Goal: Task Accomplishment & Management: Manage account settings

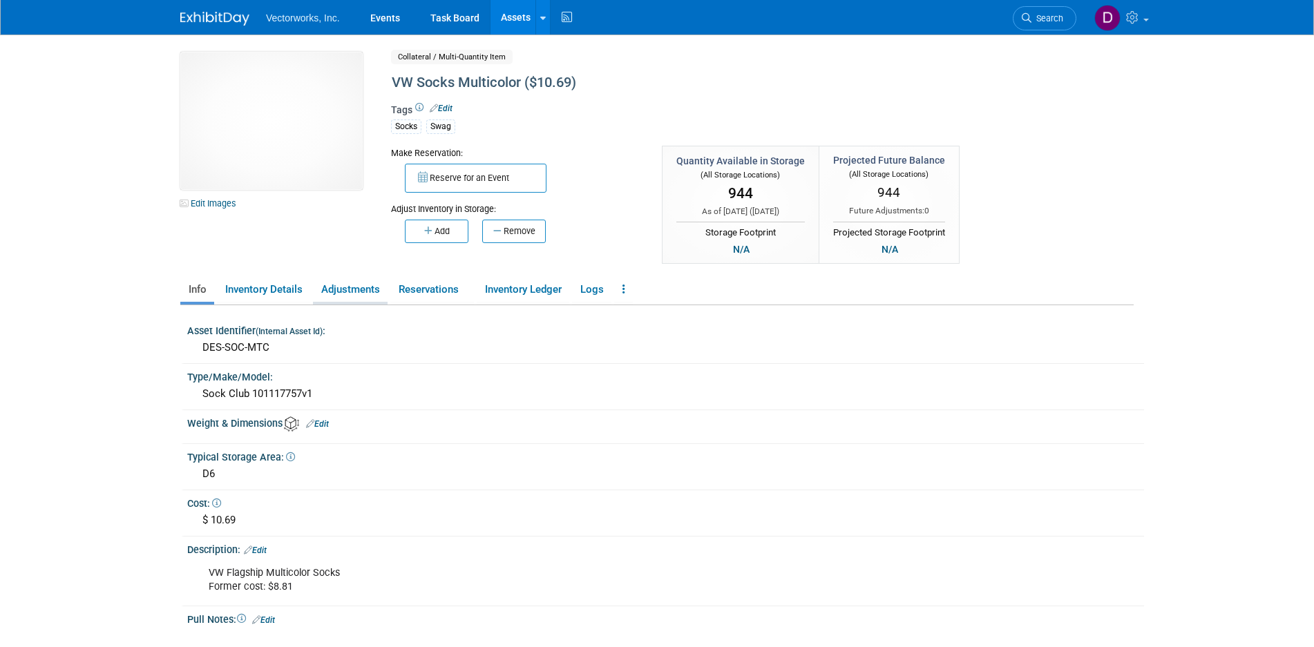
click at [356, 300] on link "Adjustments" at bounding box center [350, 290] width 75 height 24
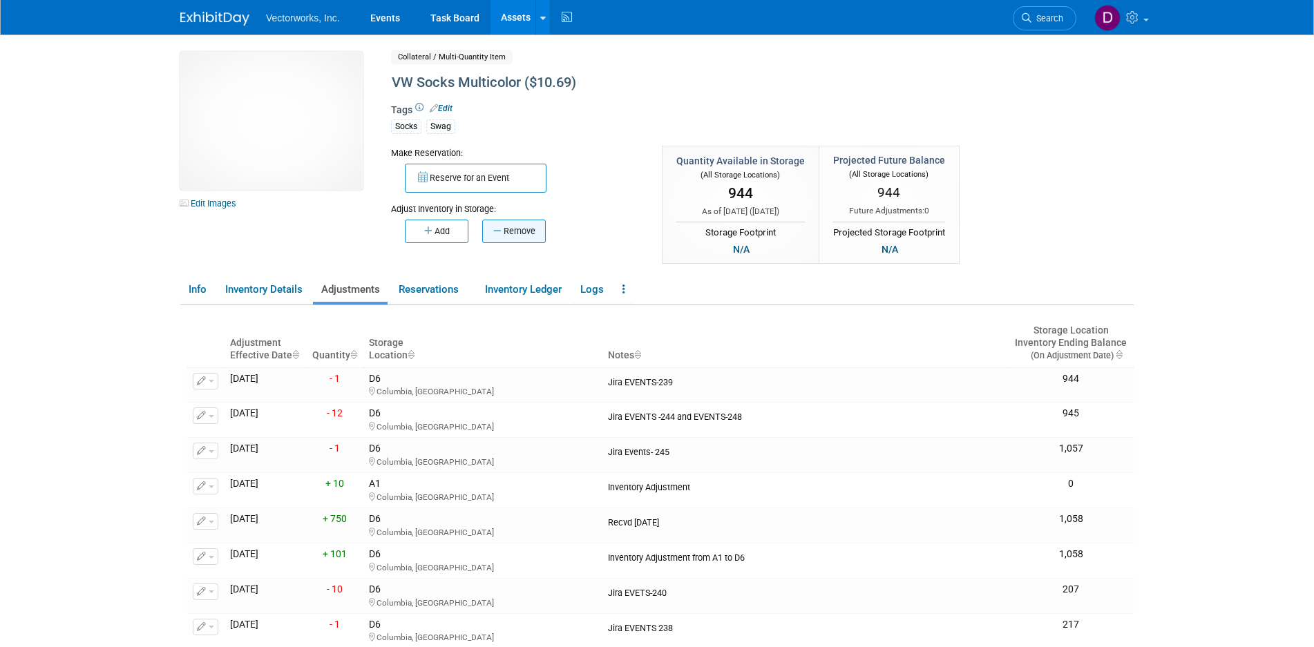
click at [509, 230] on button "Remove" at bounding box center [514, 231] width 64 height 23
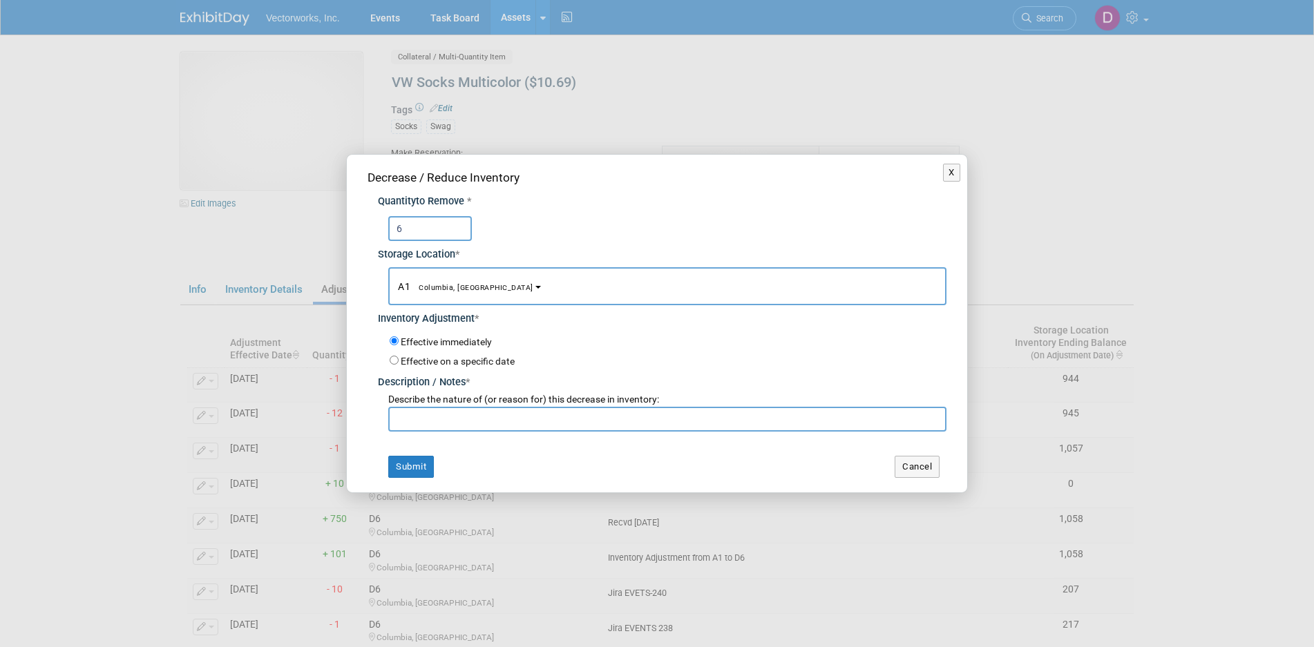
type input "6"
drag, startPoint x: 562, startPoint y: 171, endPoint x: 643, endPoint y: 174, distance: 80.9
click at [612, 183] on div "Decrease / Reduce Inventory" at bounding box center [657, 177] width 579 height 17
click at [476, 285] on button "A1 Columbia, MD" at bounding box center [667, 286] width 558 height 38
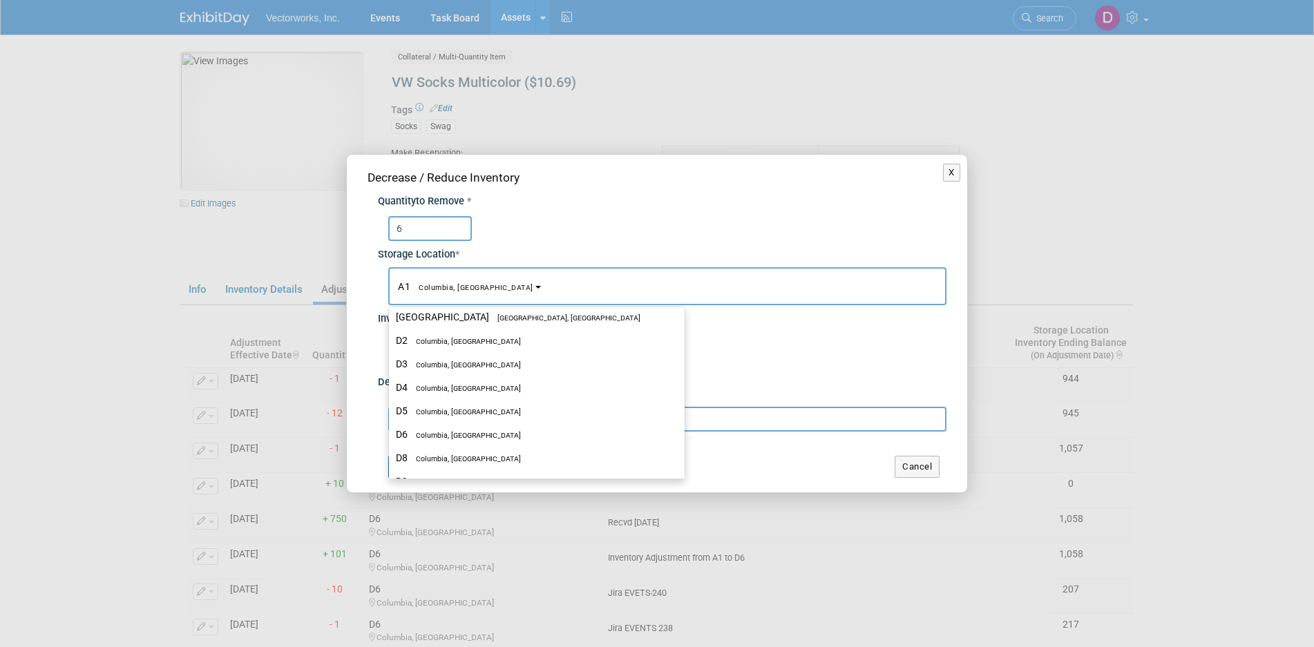
scroll to position [455, 0]
click at [489, 408] on label "D6 Columbia, MD" at bounding box center [533, 408] width 275 height 18
click at [391, 408] on input "D6 Columbia, MD" at bounding box center [386, 408] width 9 height 9
select select "11222697"
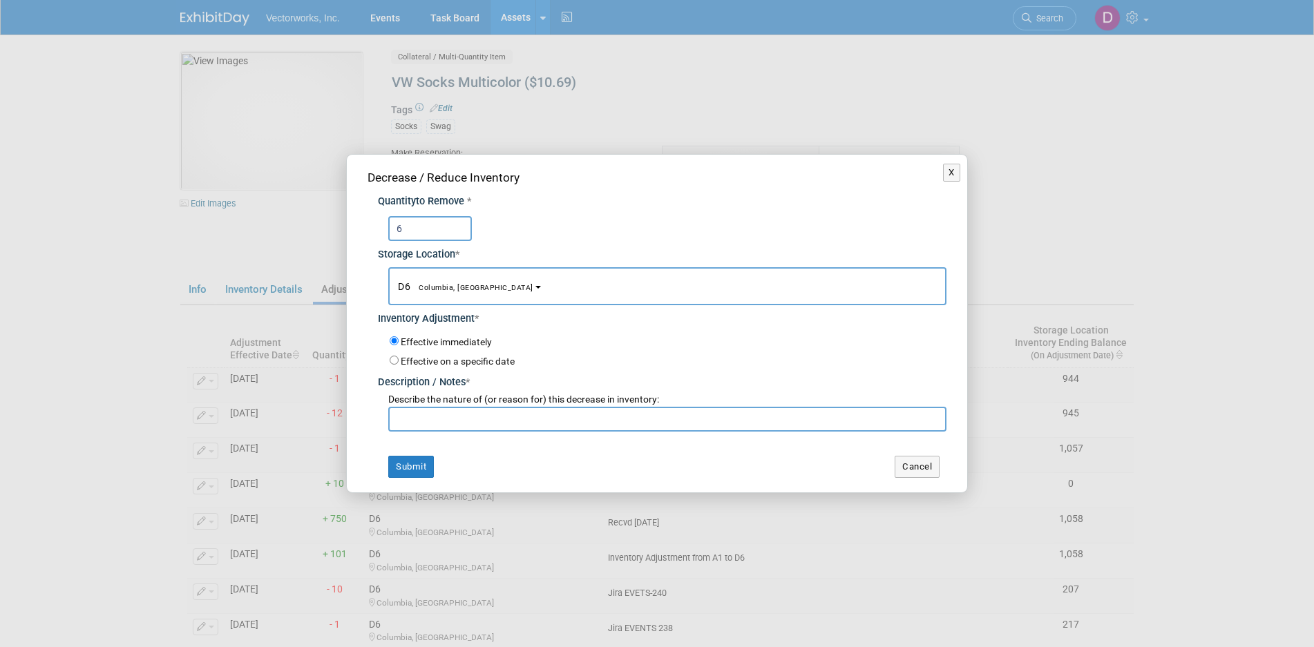
click at [518, 423] on input "text" at bounding box center [667, 419] width 558 height 25
type input "p"
type input "Per S Rose for Hartwick."
click at [399, 484] on div "Decrease / Reduce Inventory Quantity to Remove * 6 Storage Location * A1<span s…" at bounding box center [657, 324] width 621 height 338
click at [406, 459] on button "Submit" at bounding box center [411, 467] width 46 height 22
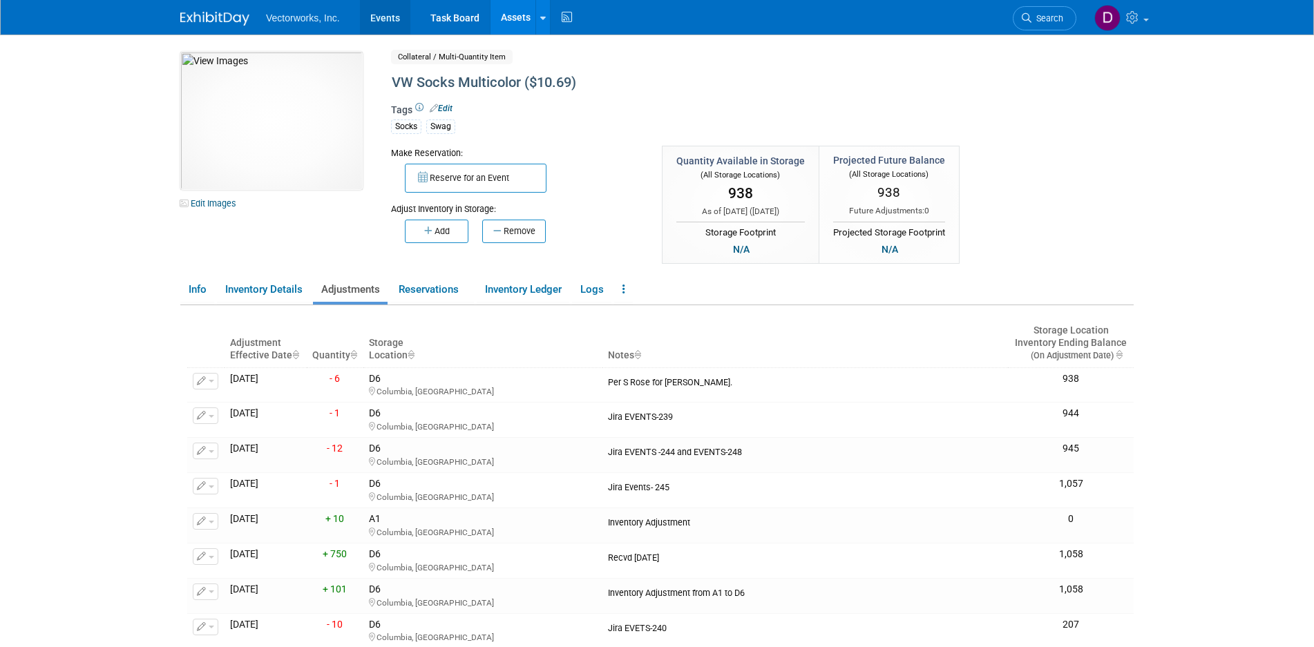
click at [403, 22] on link "Events" at bounding box center [385, 17] width 50 height 35
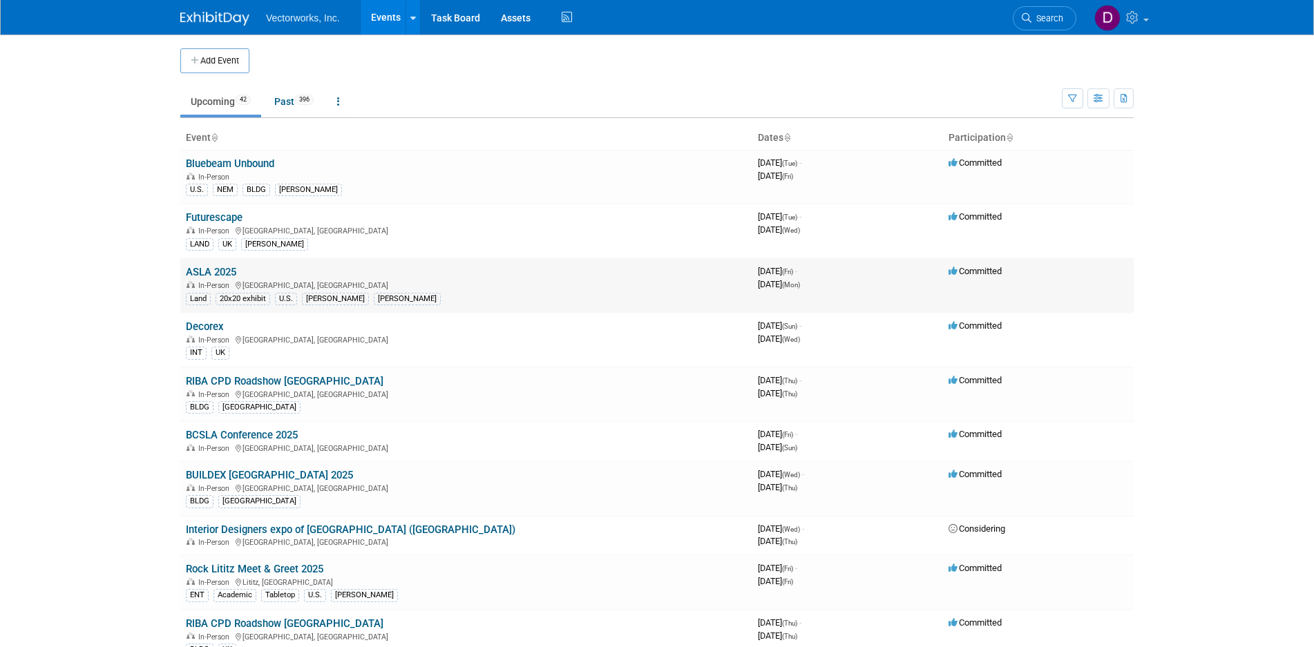
click at [227, 273] on link "ASLA 2025" at bounding box center [211, 272] width 50 height 12
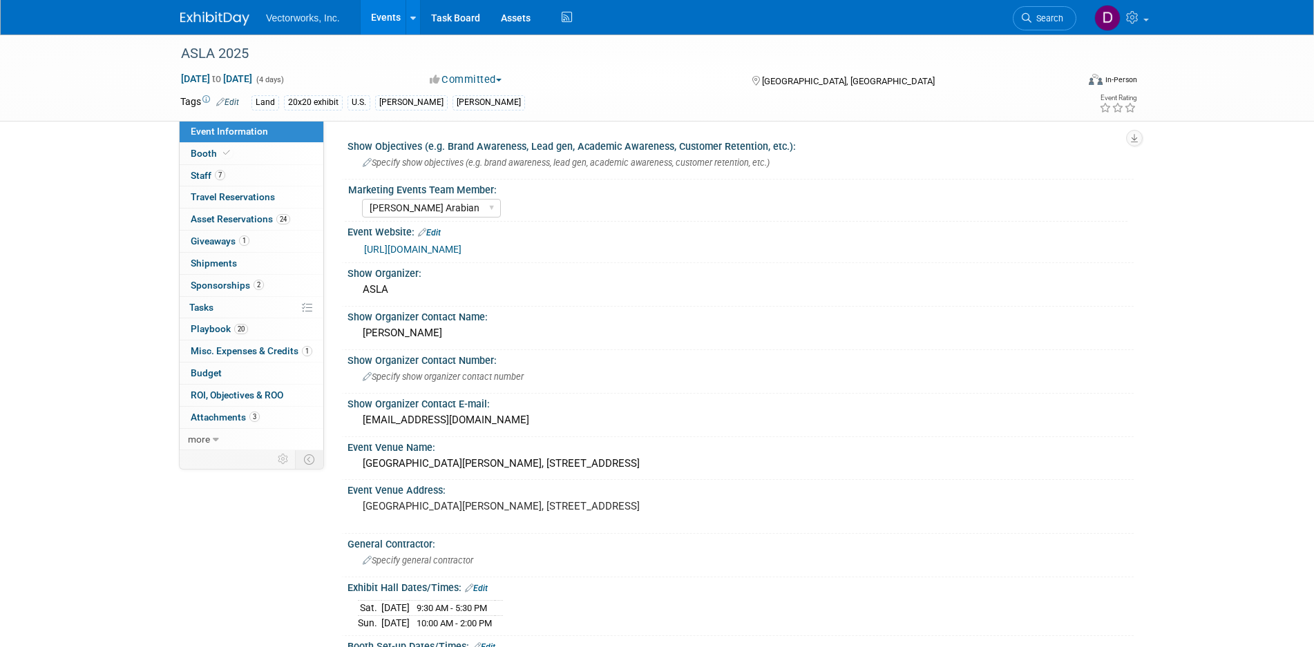
select select "[PERSON_NAME] Arabian"
click at [252, 218] on span "Asset Reservations 24" at bounding box center [241, 219] width 100 height 11
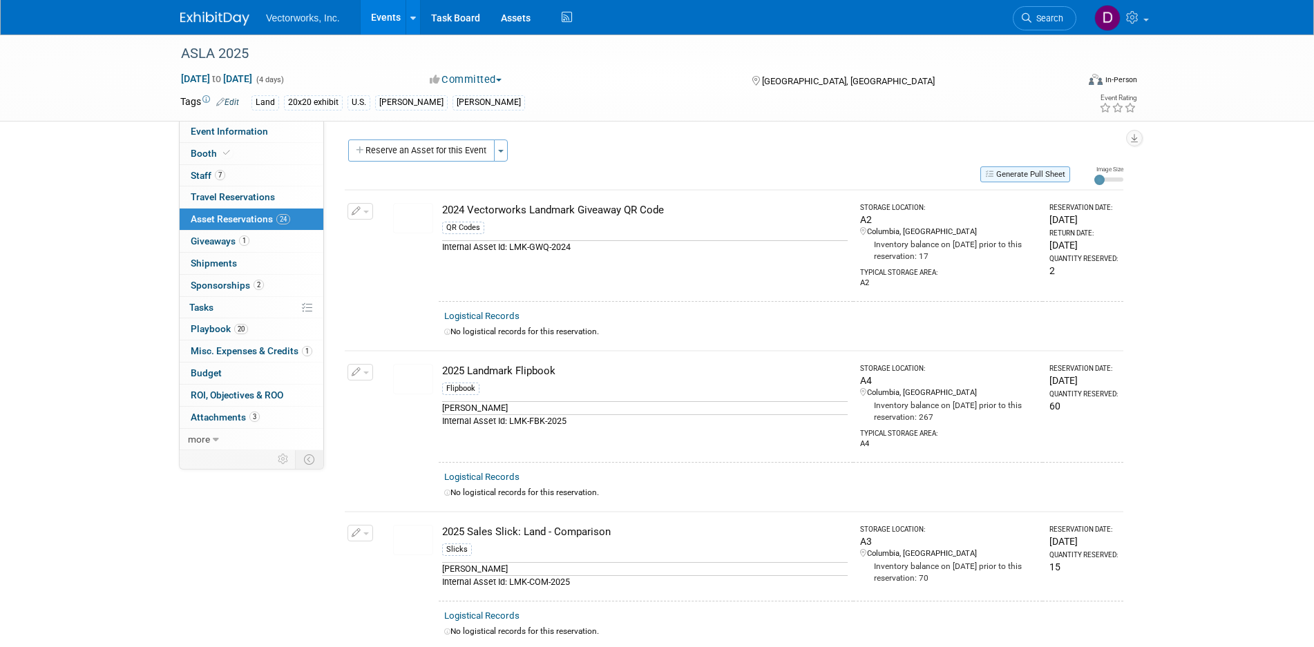
click at [1017, 174] on button "Generate Pull Sheet" at bounding box center [1026, 175] width 90 height 16
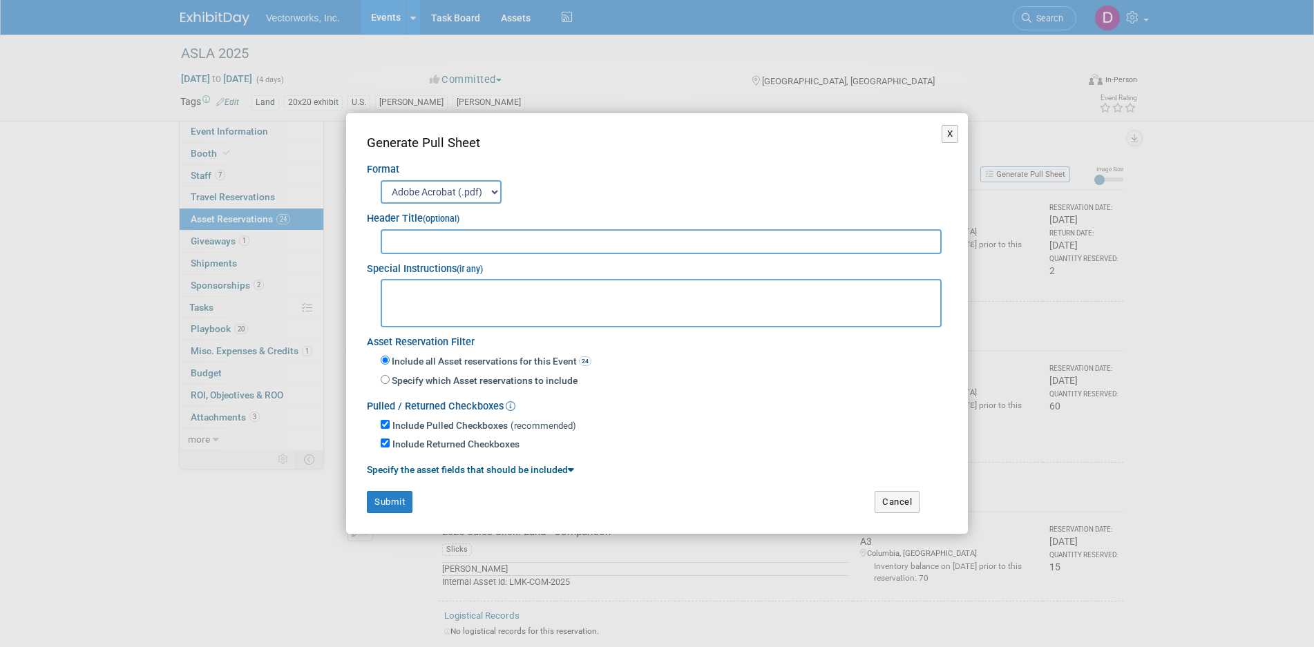
click at [1232, 252] on div "X Generate Pull Sheet Format Adobe Acrobat (.pdf) MS-Word (.docx) Exports to MS…" at bounding box center [657, 323] width 1314 height 647
click at [945, 135] on button "X" at bounding box center [950, 134] width 17 height 18
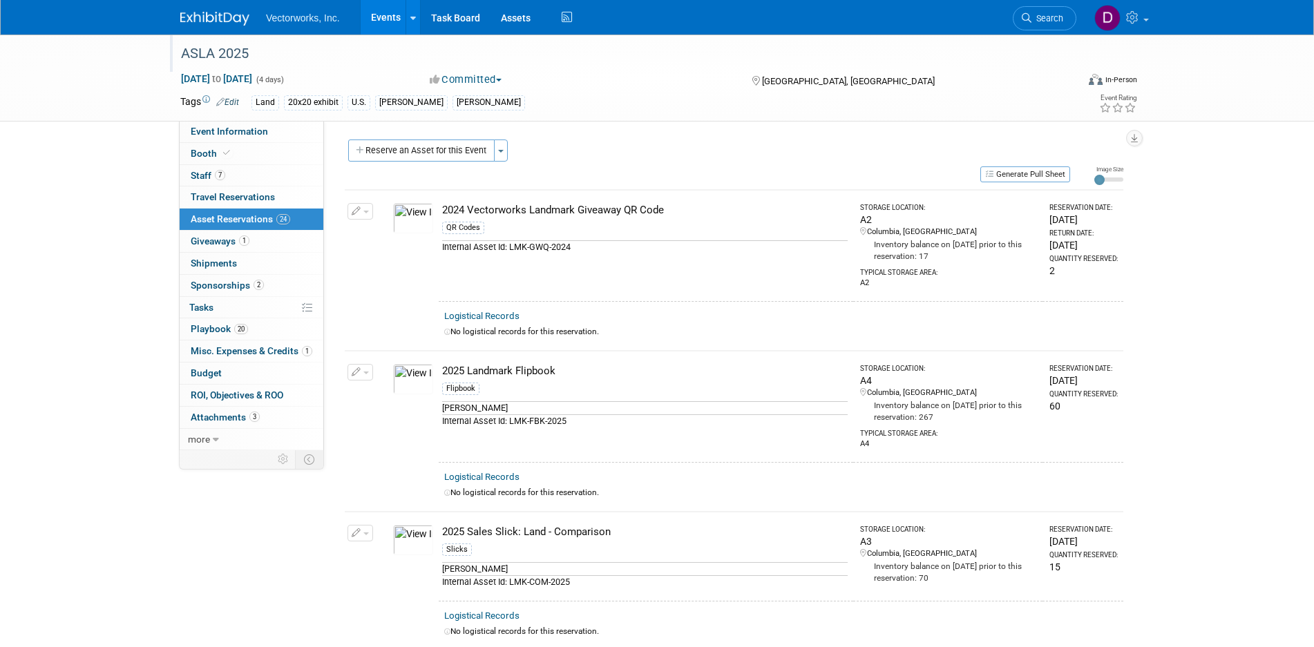
drag, startPoint x: 263, startPoint y: 55, endPoint x: 171, endPoint y: 57, distance: 91.2
click at [171, 57] on div "ASLA 2025" at bounding box center [618, 53] width 896 height 37
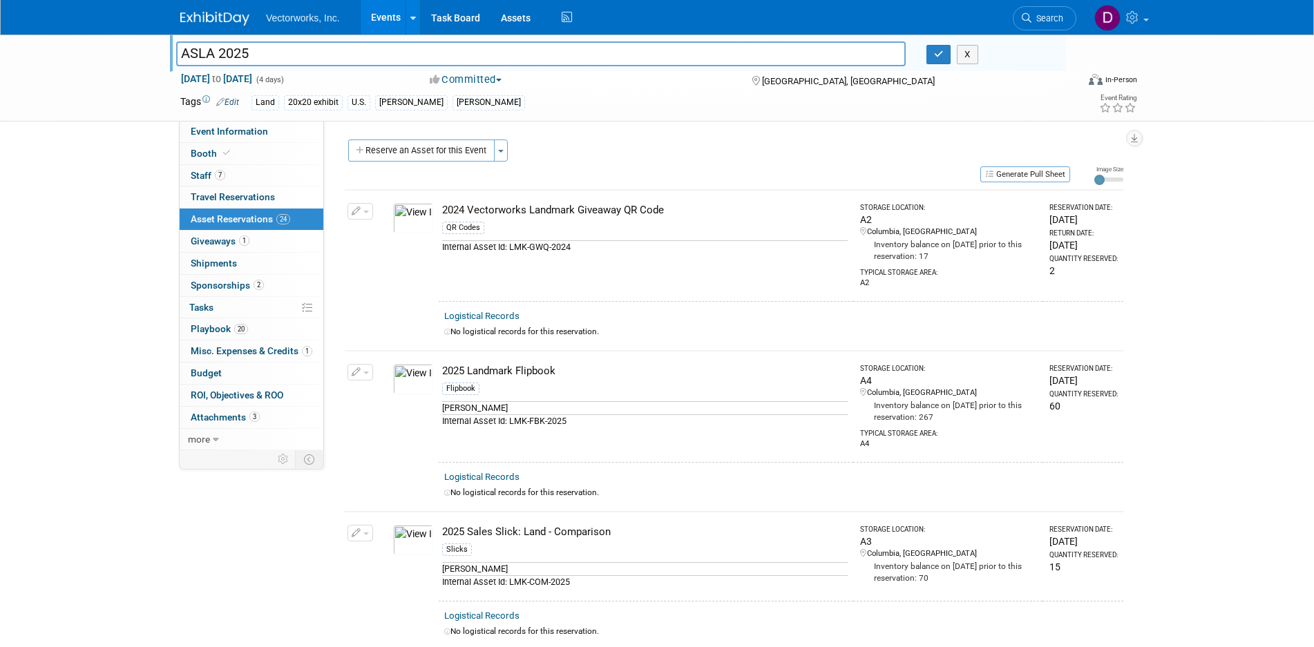
drag, startPoint x: 269, startPoint y: 59, endPoint x: 183, endPoint y: 53, distance: 85.9
click at [183, 53] on input "ASLA 2025" at bounding box center [541, 53] width 730 height 24
click at [1007, 173] on button "Generate Pull Sheet" at bounding box center [1026, 175] width 90 height 16
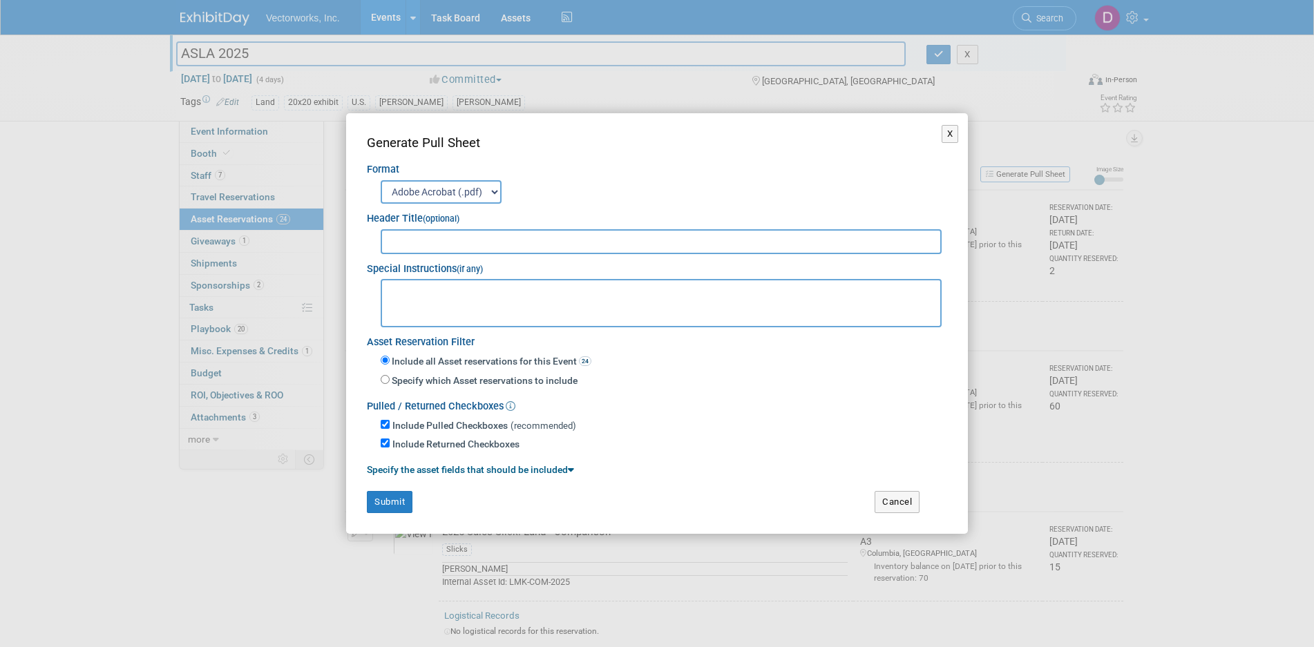
click at [489, 246] on input "text" at bounding box center [661, 241] width 561 height 25
paste input "ASLA 2025"
type input "ASLA 2025"
click at [384, 498] on button "Submit" at bounding box center [390, 502] width 46 height 22
